Goal: Transaction & Acquisition: Purchase product/service

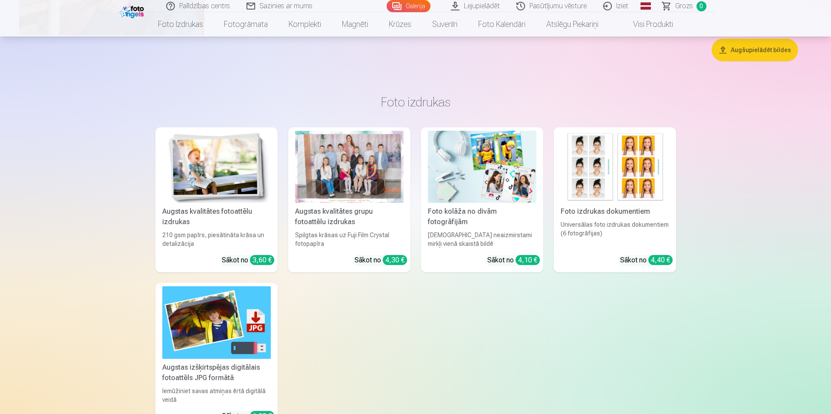
scroll to position [4299, 0]
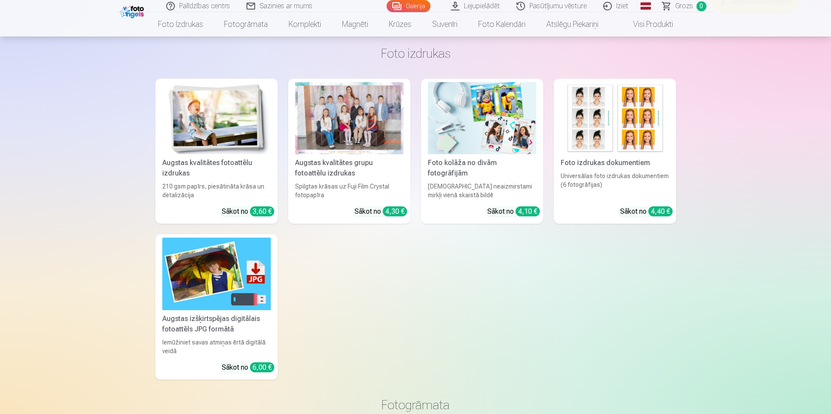
click at [359, 135] on div at bounding box center [349, 118] width 109 height 73
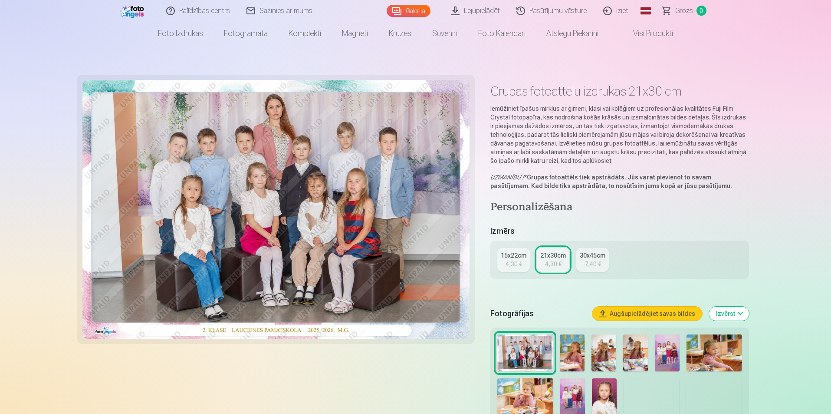
scroll to position [174, 0]
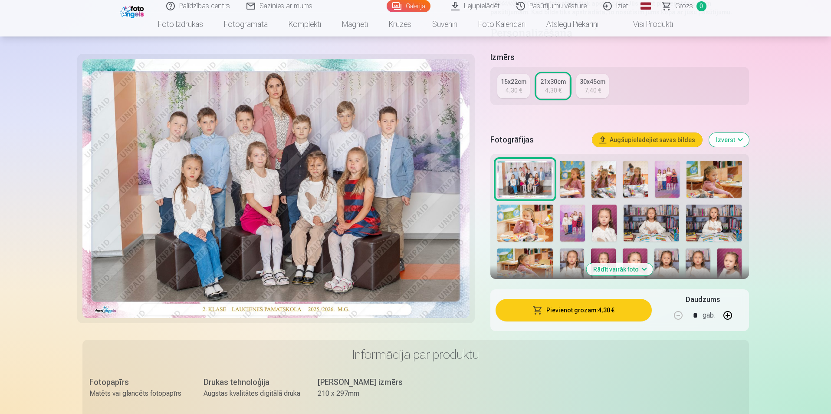
click at [624, 267] on button "Rādīt vairāk foto" at bounding box center [620, 269] width 66 height 12
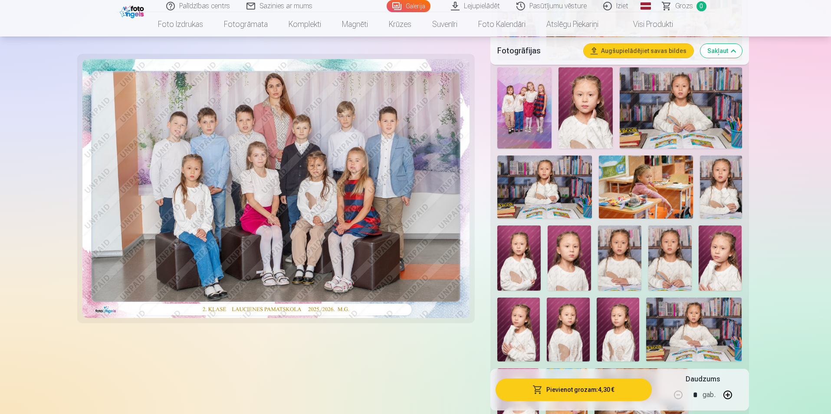
scroll to position [217, 0]
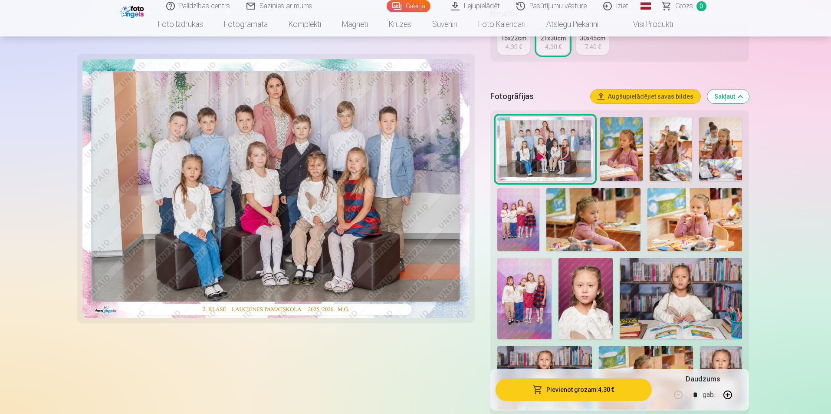
click at [624, 130] on img at bounding box center [621, 149] width 43 height 64
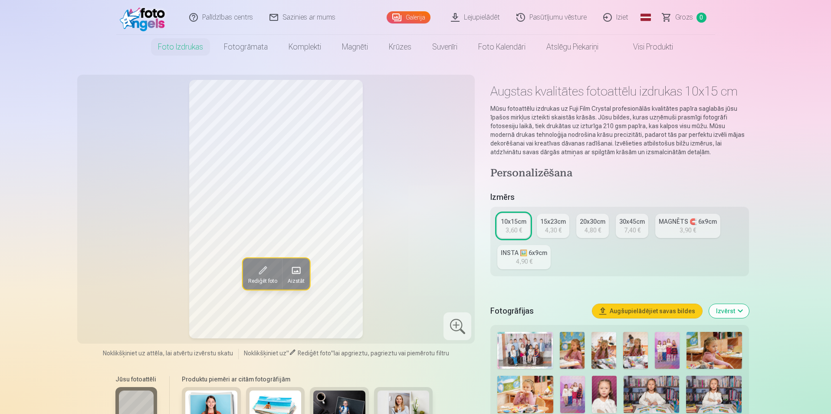
click at [672, 230] on link "MAGNĒTS 🧲 6x9cm 3,90 €" at bounding box center [688, 226] width 65 height 24
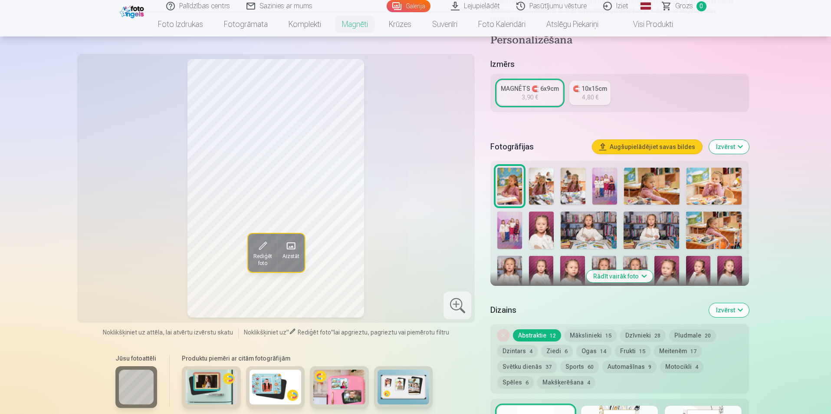
scroll to position [174, 0]
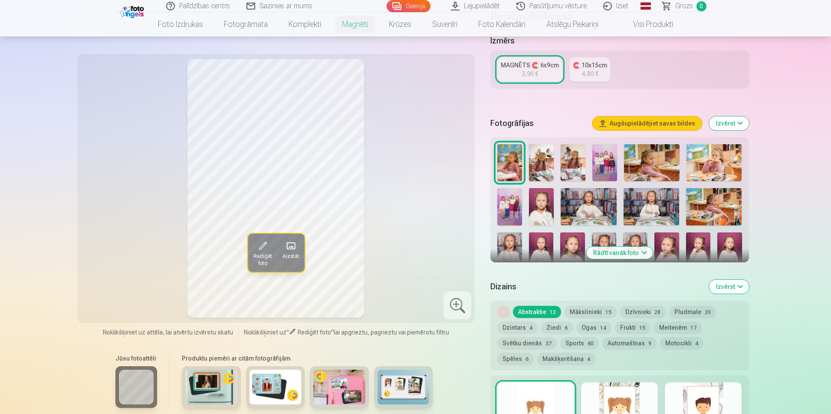
click at [544, 155] on img at bounding box center [541, 162] width 25 height 37
drag, startPoint x: 577, startPoint y: 150, endPoint x: 576, endPoint y: 167, distance: 17.0
click at [577, 151] on img at bounding box center [573, 162] width 25 height 37
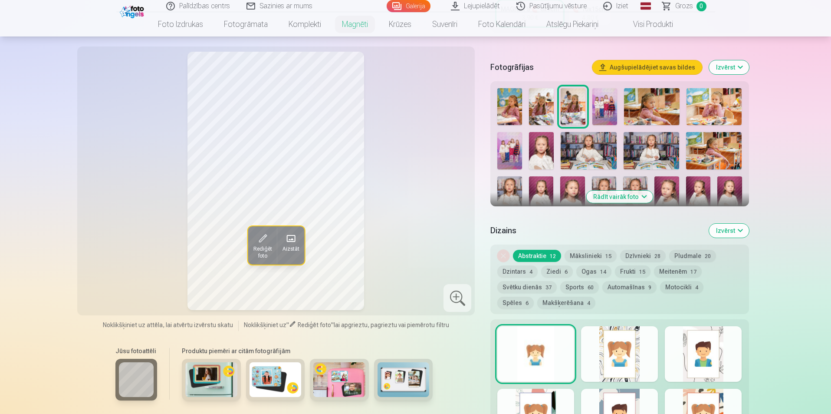
scroll to position [217, 0]
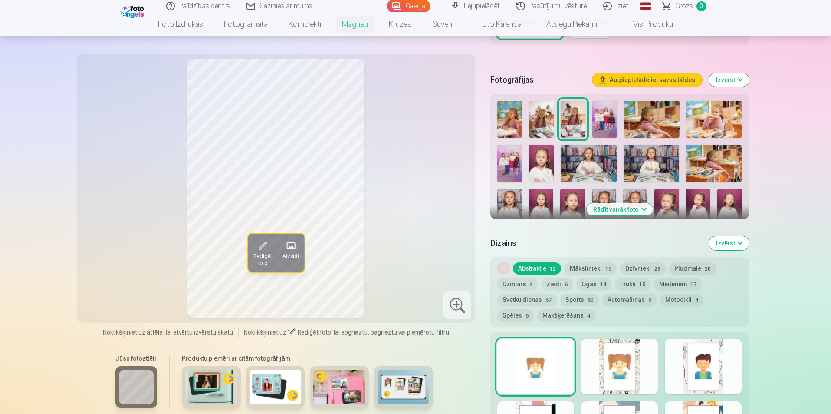
click at [567, 101] on img at bounding box center [573, 119] width 25 height 37
click at [544, 112] on img at bounding box center [541, 119] width 25 height 37
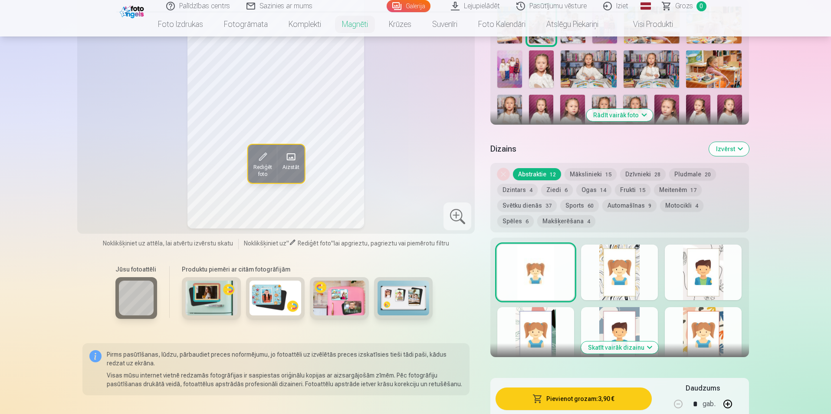
scroll to position [261, 0]
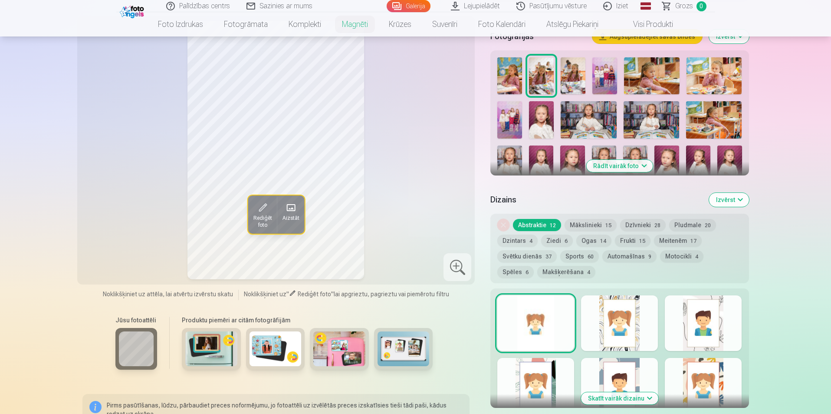
click at [604, 160] on button "Rādīt vairāk foto" at bounding box center [620, 166] width 66 height 12
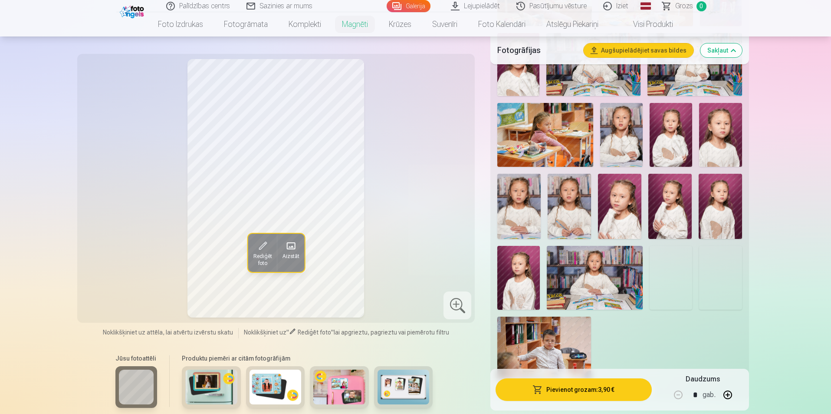
scroll to position [478, 0]
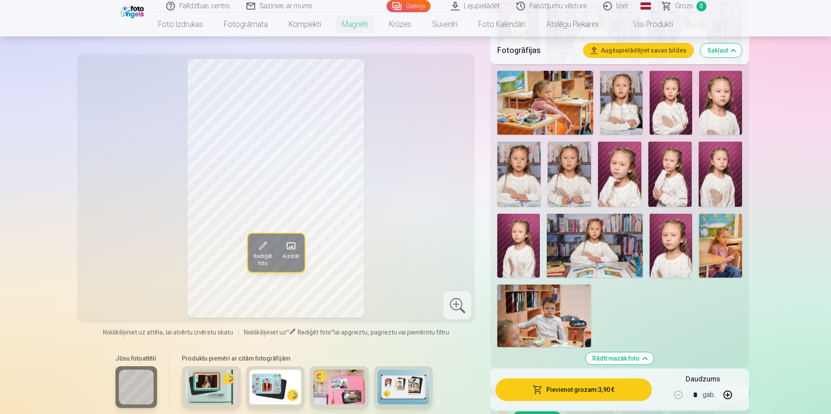
click at [615, 169] on img at bounding box center [619, 174] width 43 height 65
click at [670, 177] on img at bounding box center [670, 174] width 43 height 65
click at [709, 166] on img at bounding box center [720, 174] width 43 height 65
click at [715, 238] on img at bounding box center [720, 246] width 43 height 64
click at [548, 318] on img at bounding box center [545, 315] width 94 height 63
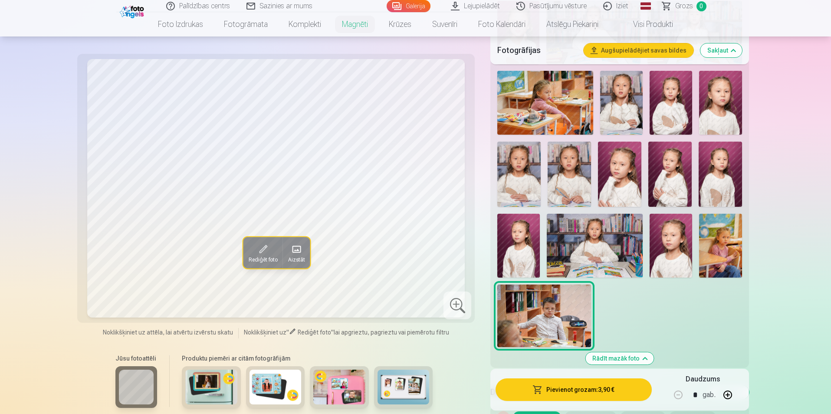
click at [561, 230] on img at bounding box center [595, 246] width 96 height 64
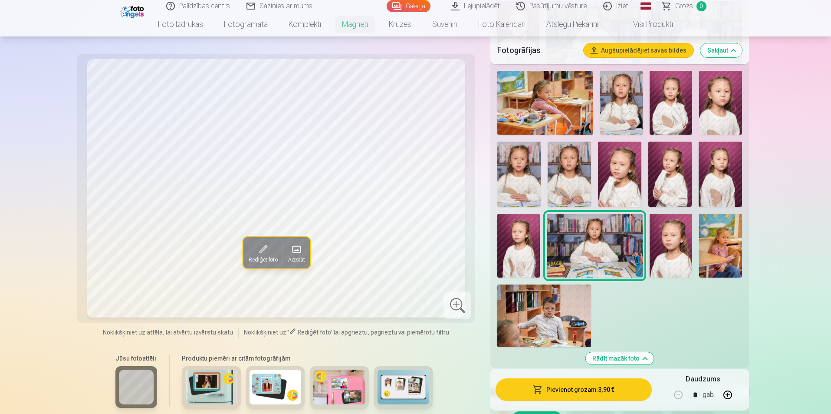
click at [509, 249] on img at bounding box center [519, 246] width 43 height 64
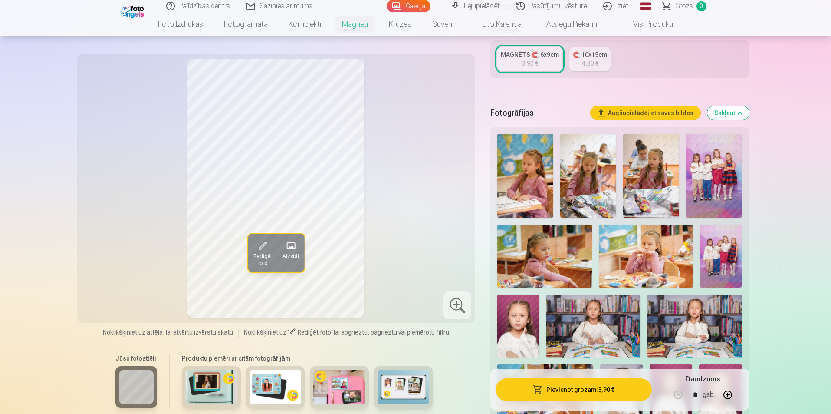
scroll to position [174, 0]
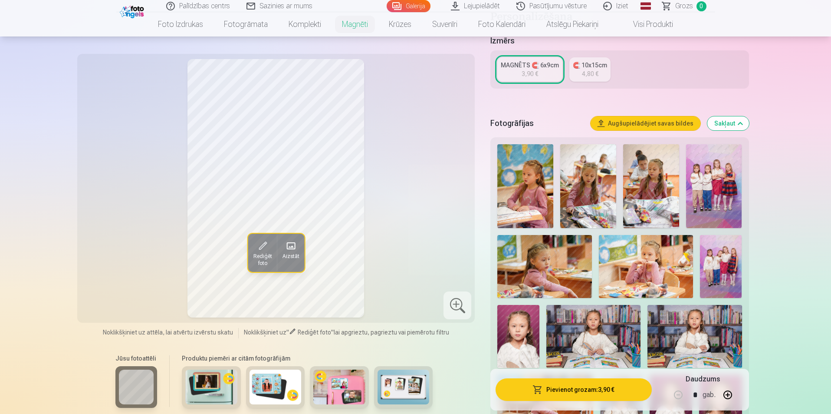
click at [528, 188] on img at bounding box center [526, 186] width 56 height 84
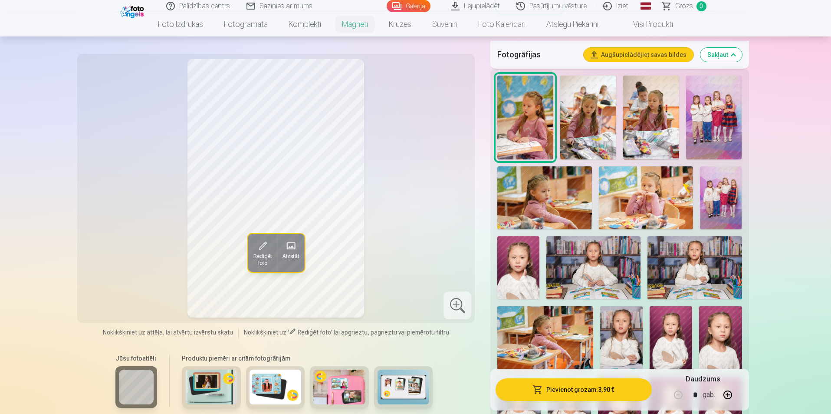
scroll to position [217, 0]
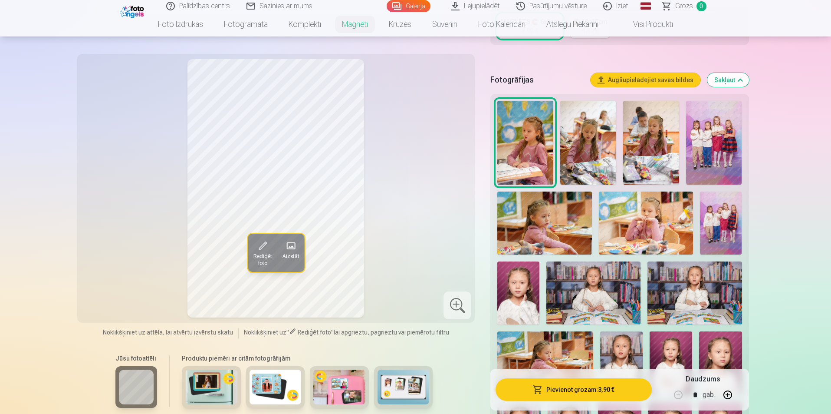
click at [729, 149] on img at bounding box center [714, 143] width 56 height 84
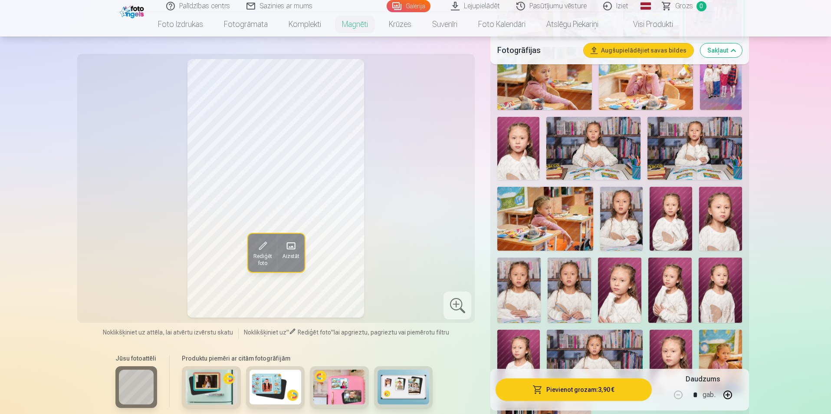
scroll to position [478, 0]
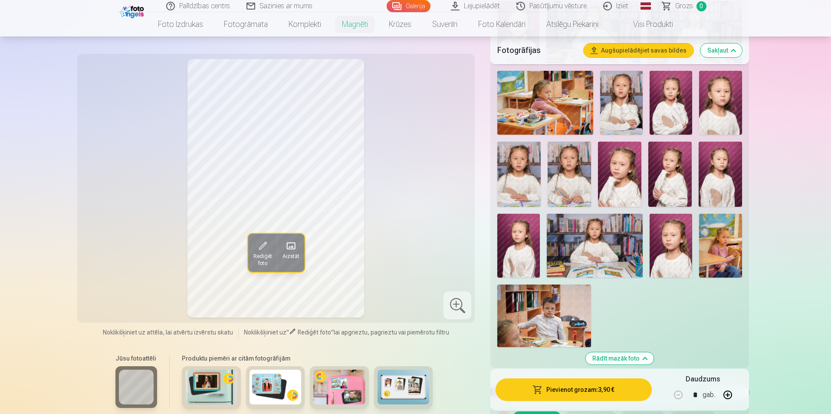
click at [613, 99] on img at bounding box center [621, 103] width 43 height 64
click at [604, 237] on img at bounding box center [595, 246] width 96 height 64
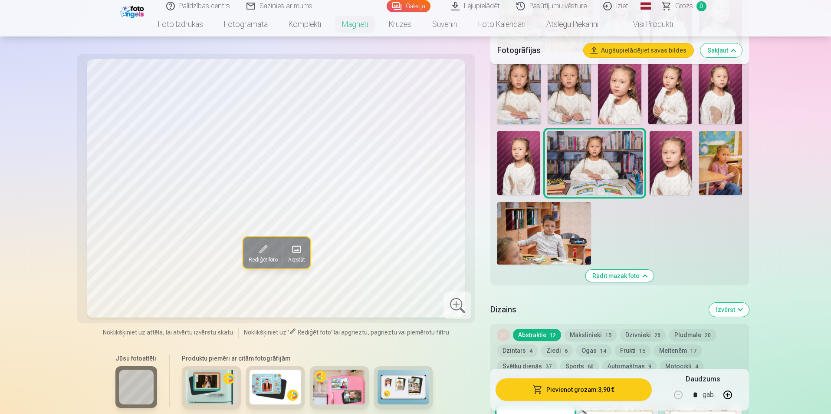
scroll to position [434, 0]
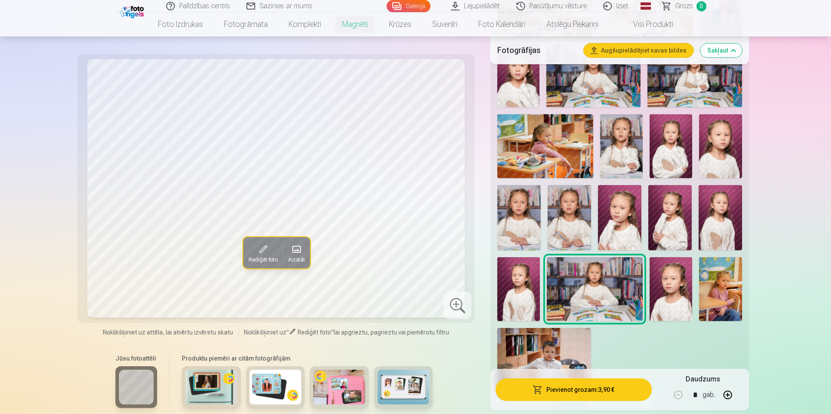
drag, startPoint x: 762, startPoint y: 69, endPoint x: 771, endPoint y: 70, distance: 8.7
drag, startPoint x: 806, startPoint y: 198, endPoint x: 802, endPoint y: 194, distance: 5.8
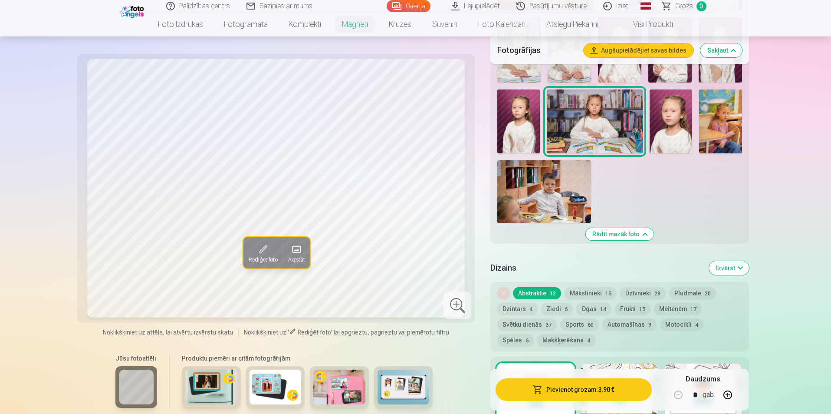
scroll to position [608, 0]
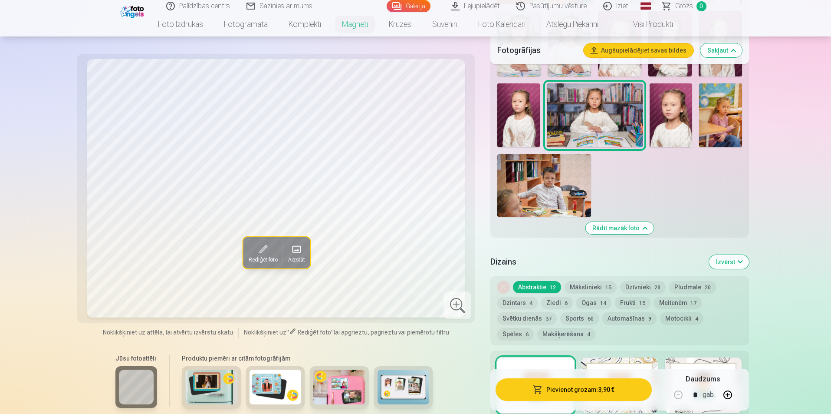
click at [531, 101] on img at bounding box center [519, 115] width 43 height 64
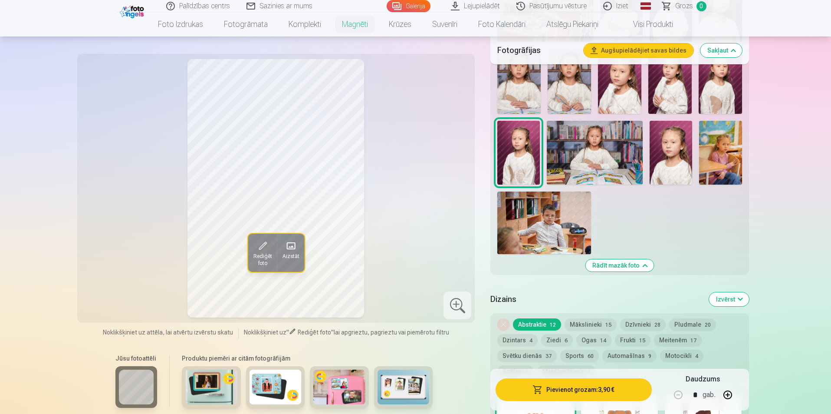
scroll to position [521, 0]
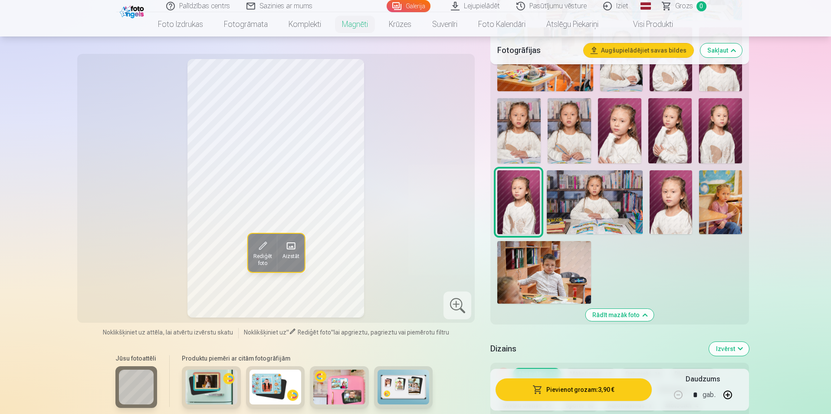
click at [673, 131] on img at bounding box center [670, 130] width 43 height 65
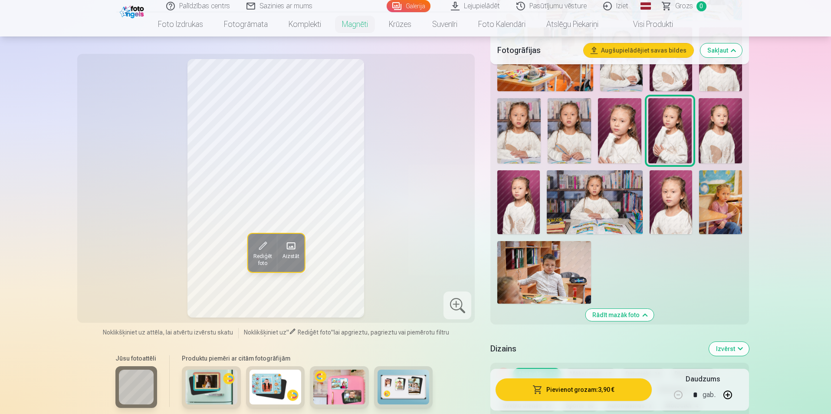
click at [609, 150] on img at bounding box center [619, 130] width 43 height 65
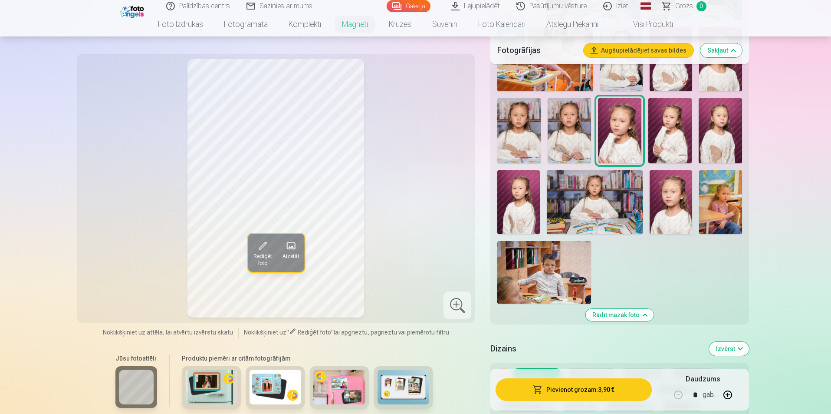
click at [722, 122] on img at bounding box center [720, 130] width 43 height 65
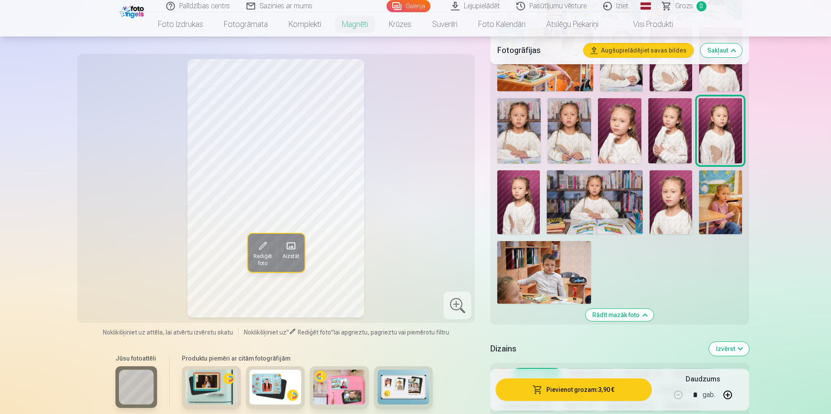
click at [622, 134] on img at bounding box center [619, 130] width 43 height 65
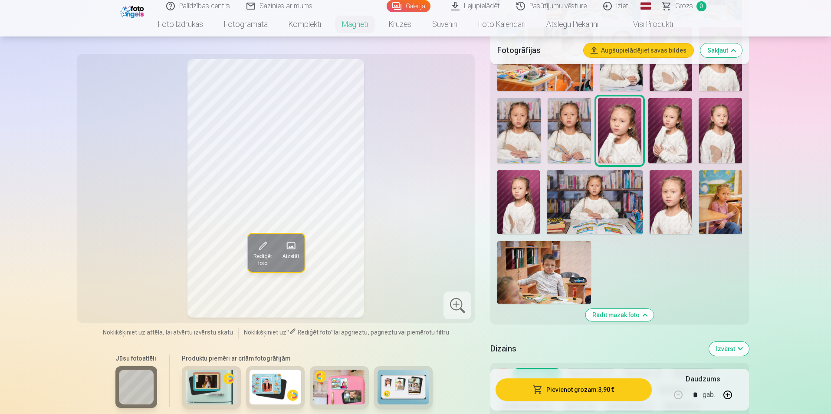
click at [555, 265] on img at bounding box center [545, 272] width 94 height 63
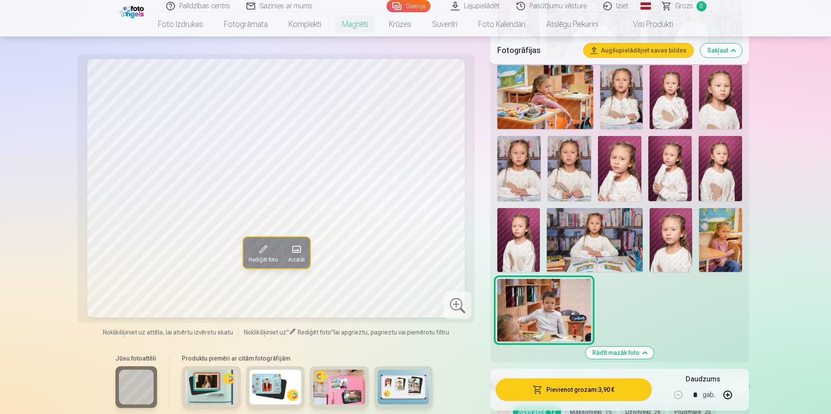
scroll to position [304, 0]
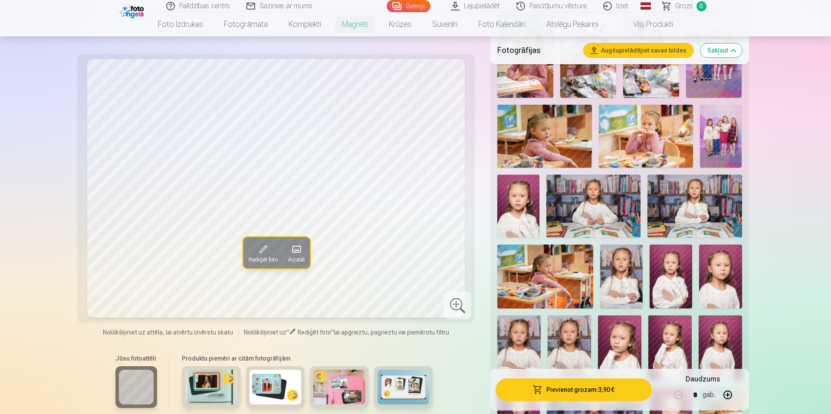
click at [653, 137] on img at bounding box center [646, 136] width 94 height 63
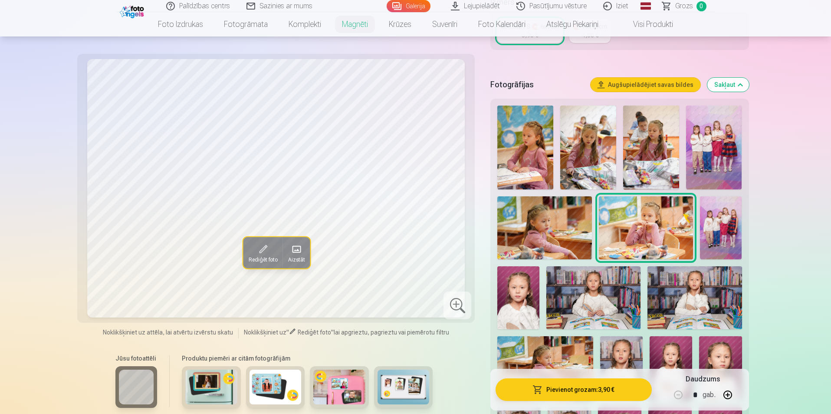
scroll to position [217, 0]
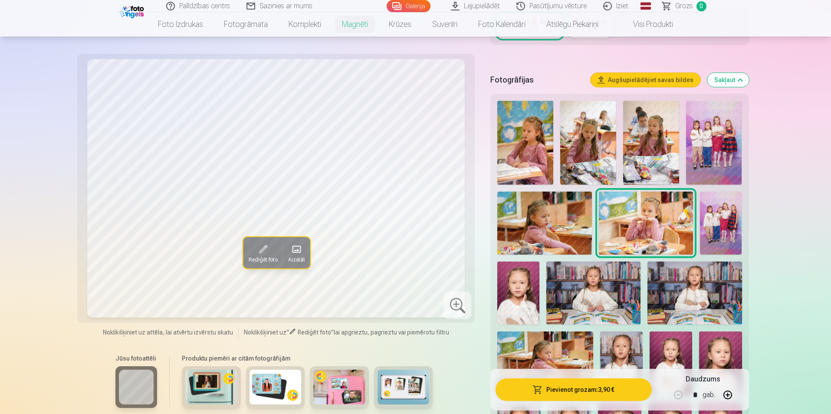
click at [615, 284] on img at bounding box center [594, 292] width 94 height 63
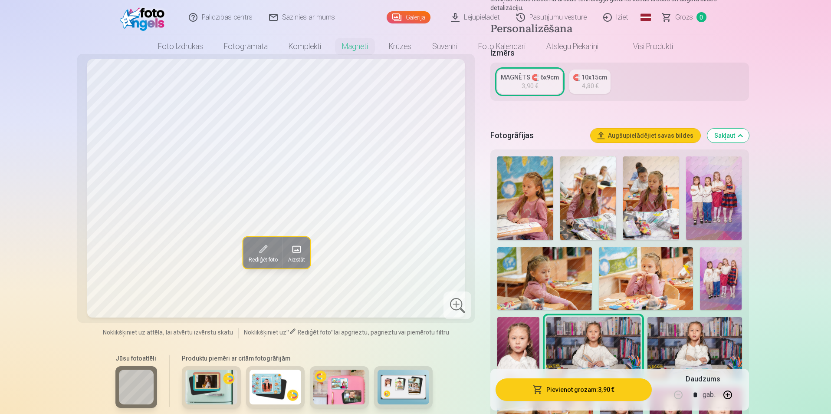
scroll to position [0, 0]
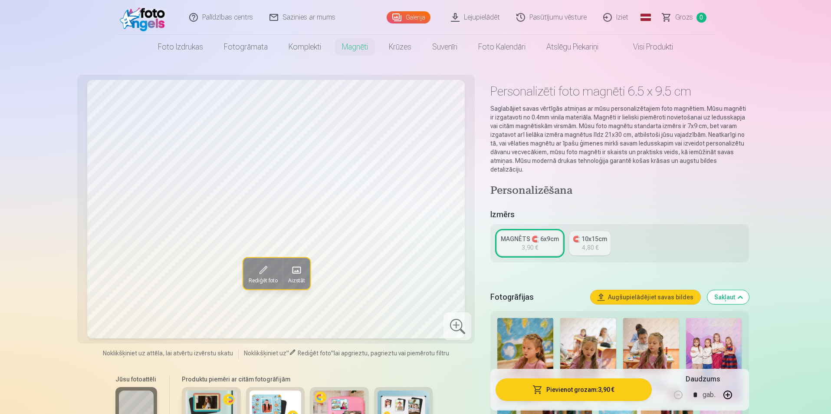
click at [627, 14] on link "Iziet" at bounding box center [617, 17] width 42 height 35
